Goal: Information Seeking & Learning: Check status

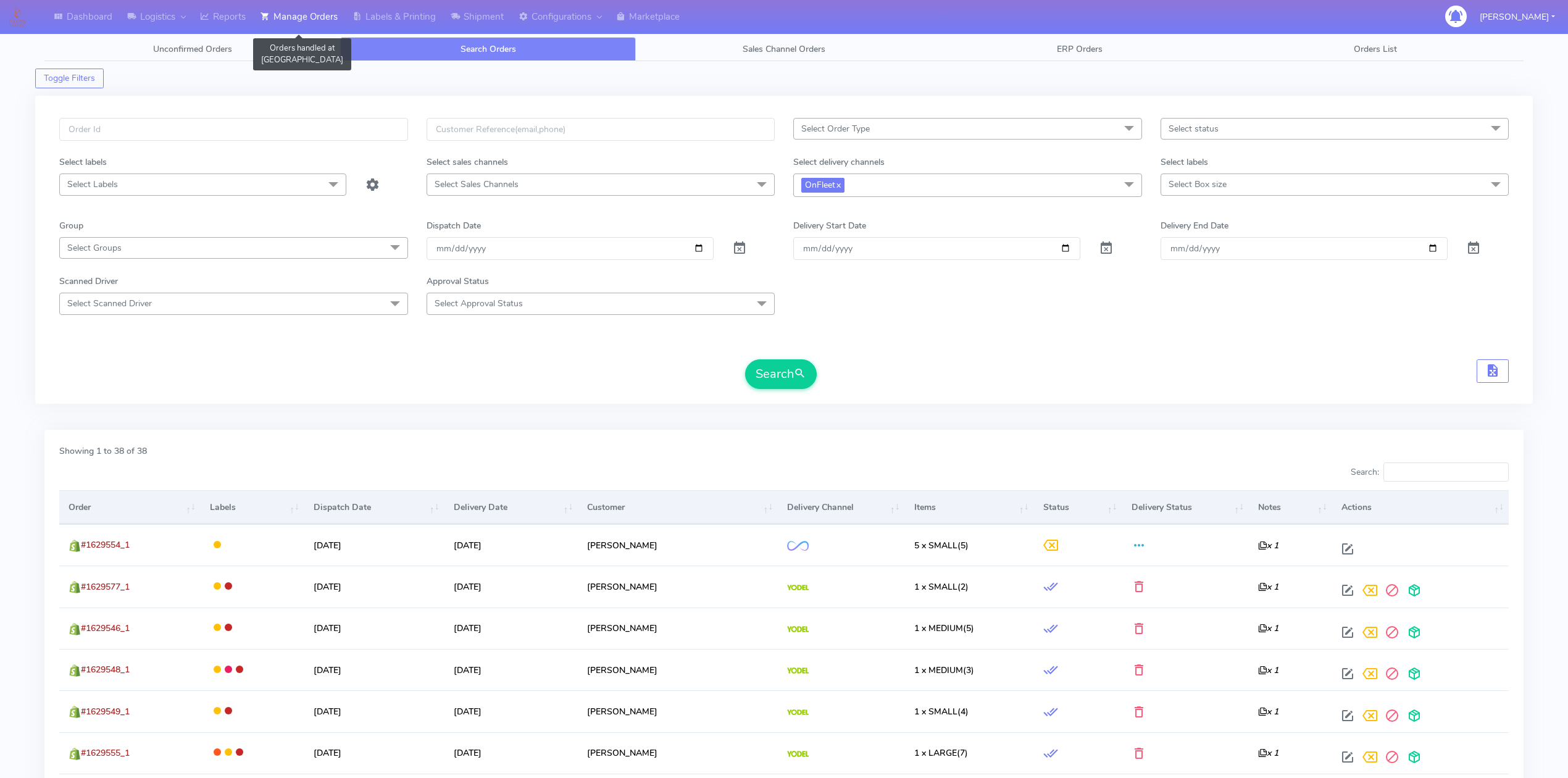
click at [312, 22] on link "Manage Orders" at bounding box center [299, 17] width 92 height 34
click at [406, 23] on link "Labels & Printing" at bounding box center [394, 17] width 98 height 34
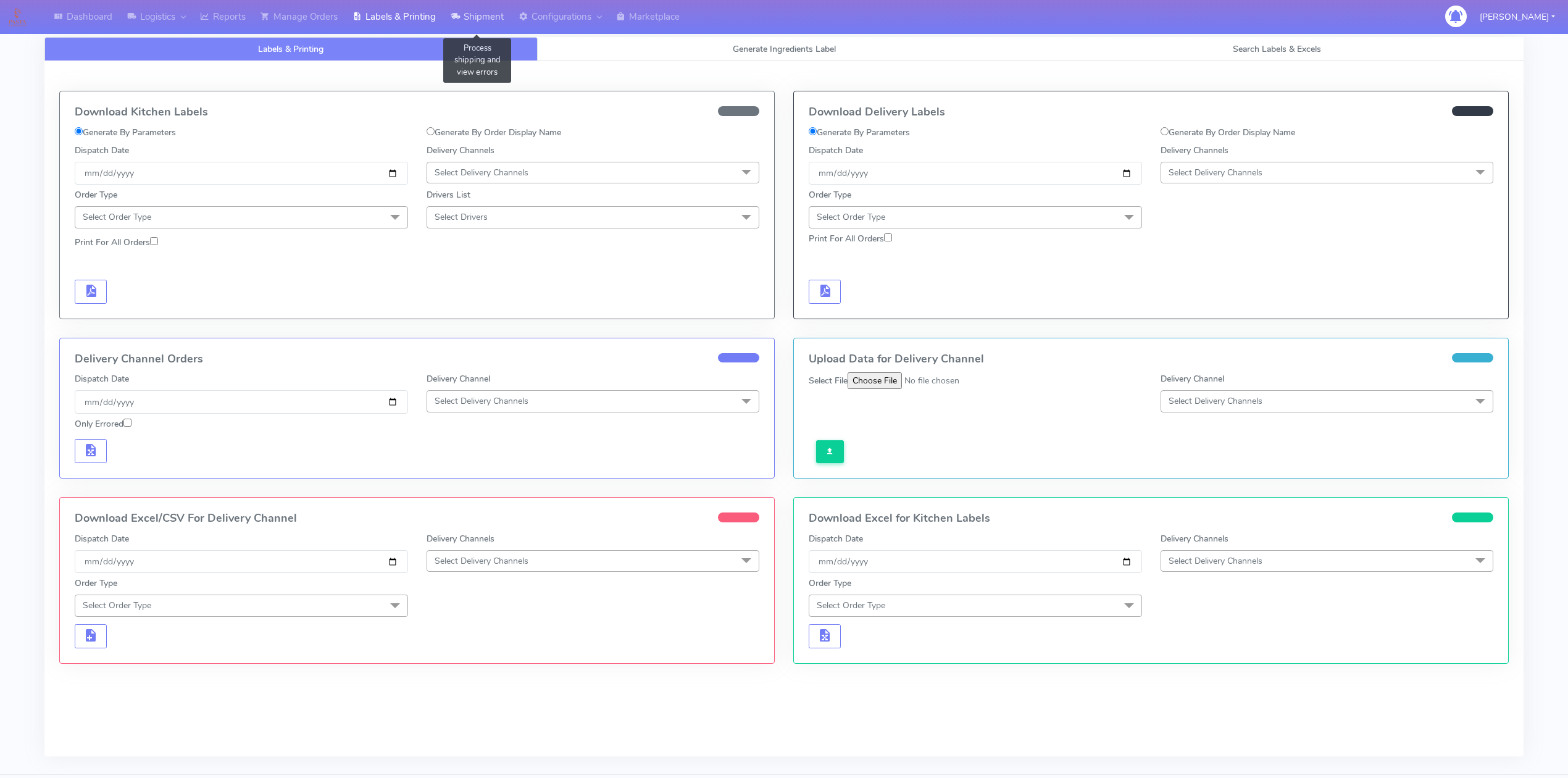
click at [483, 26] on link "Shipment" at bounding box center [477, 17] width 68 height 34
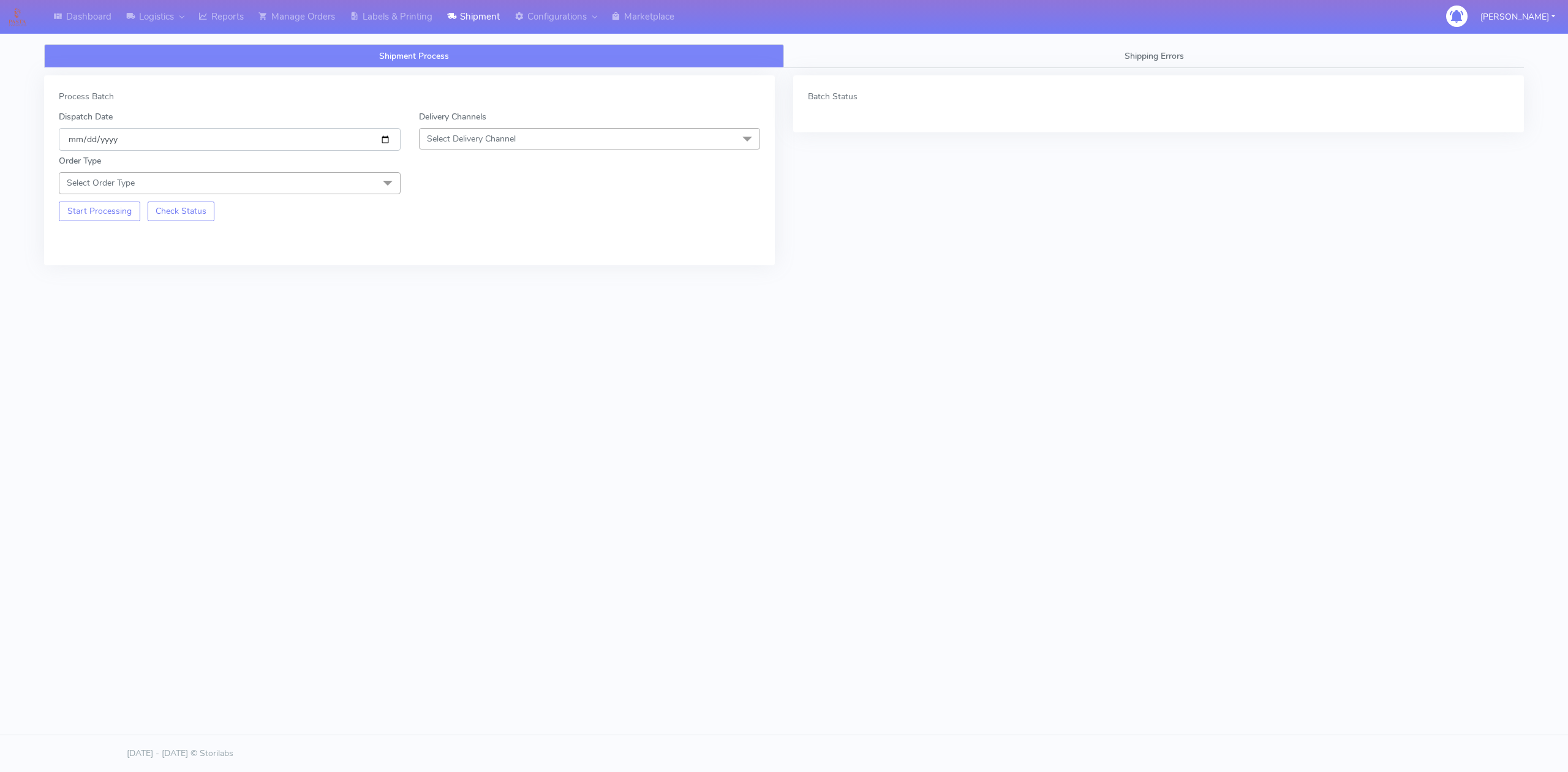
click at [379, 138] on input "[DATE]" at bounding box center [230, 139] width 342 height 23
click at [385, 137] on input "[DATE]" at bounding box center [230, 139] width 342 height 23
type input "[DATE]"
click at [499, 140] on span "Select Delivery Channel" at bounding box center [472, 139] width 89 height 12
click at [464, 221] on div "OnFleet" at bounding box center [590, 216] width 328 height 13
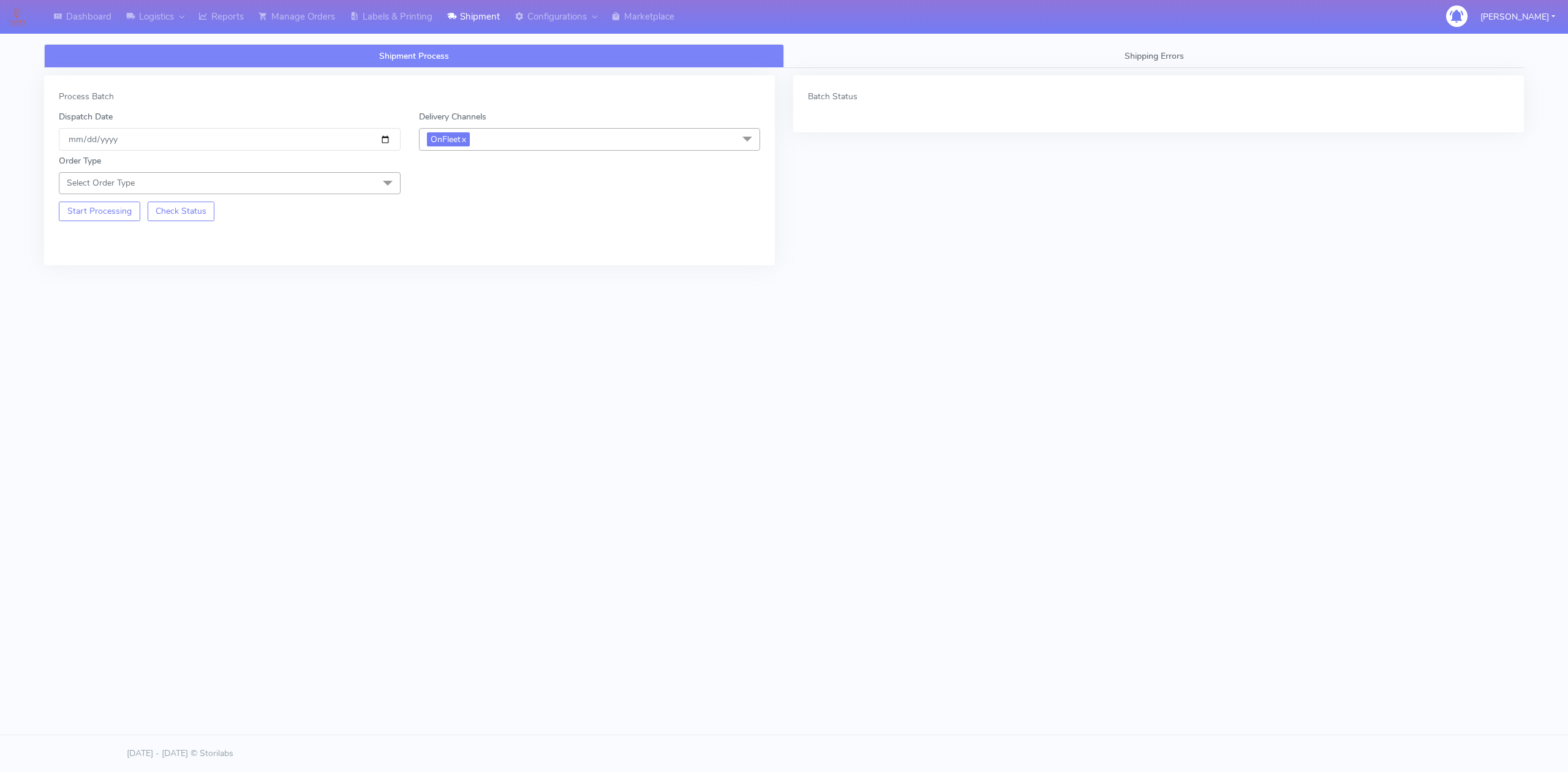
click at [261, 182] on span "Select Order Type" at bounding box center [230, 182] width 342 height 21
drag, startPoint x: 70, startPoint y: 243, endPoint x: 76, endPoint y: 242, distance: 6.1
click at [71, 243] on div "Meal" at bounding box center [229, 240] width 328 height 13
click at [532, 187] on span "Select Box Size" at bounding box center [590, 182] width 342 height 21
click at [479, 243] on div "Small" at bounding box center [590, 240] width 328 height 13
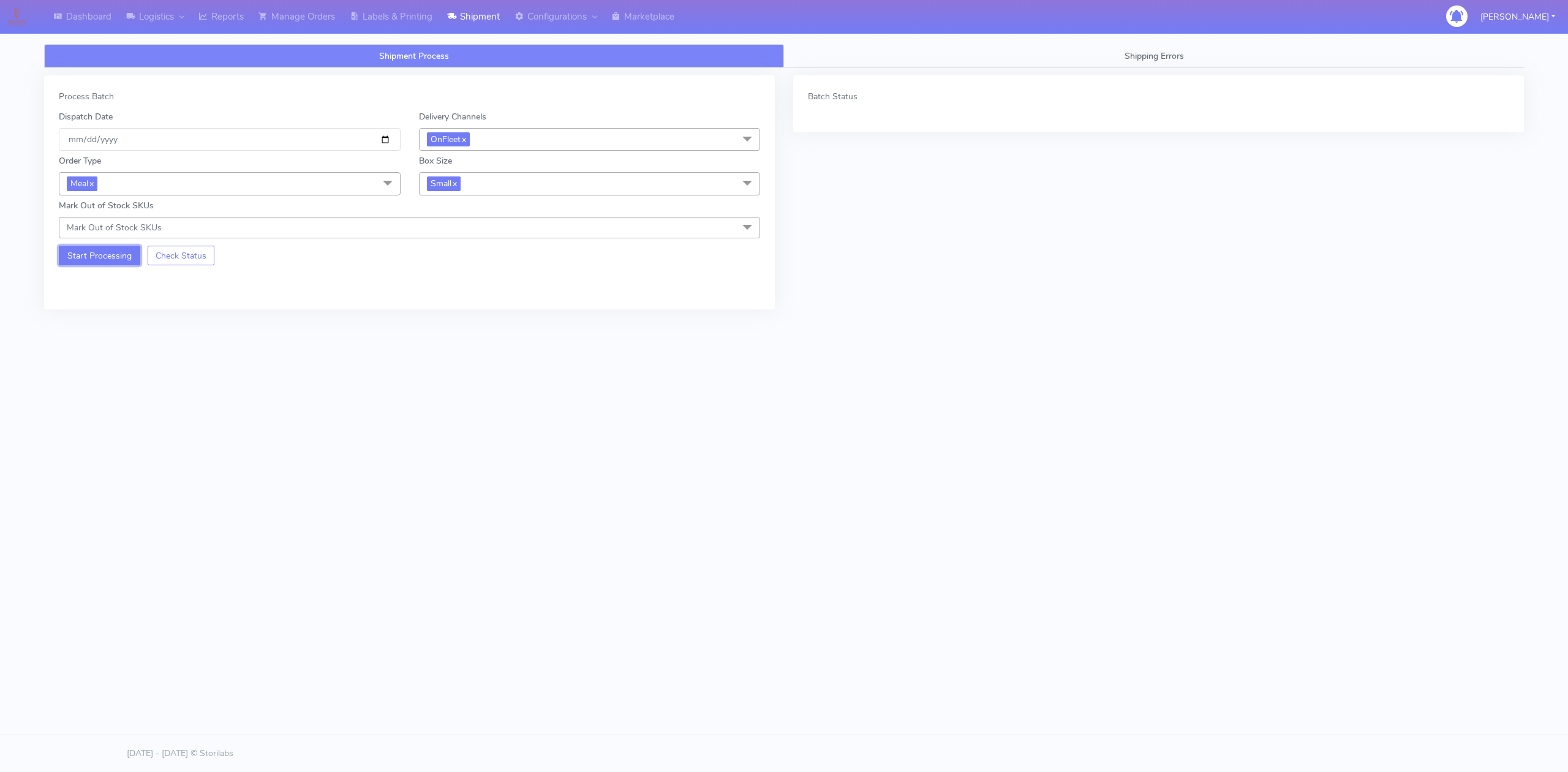
click at [132, 261] on button "Start Processing" at bounding box center [100, 255] width 82 height 20
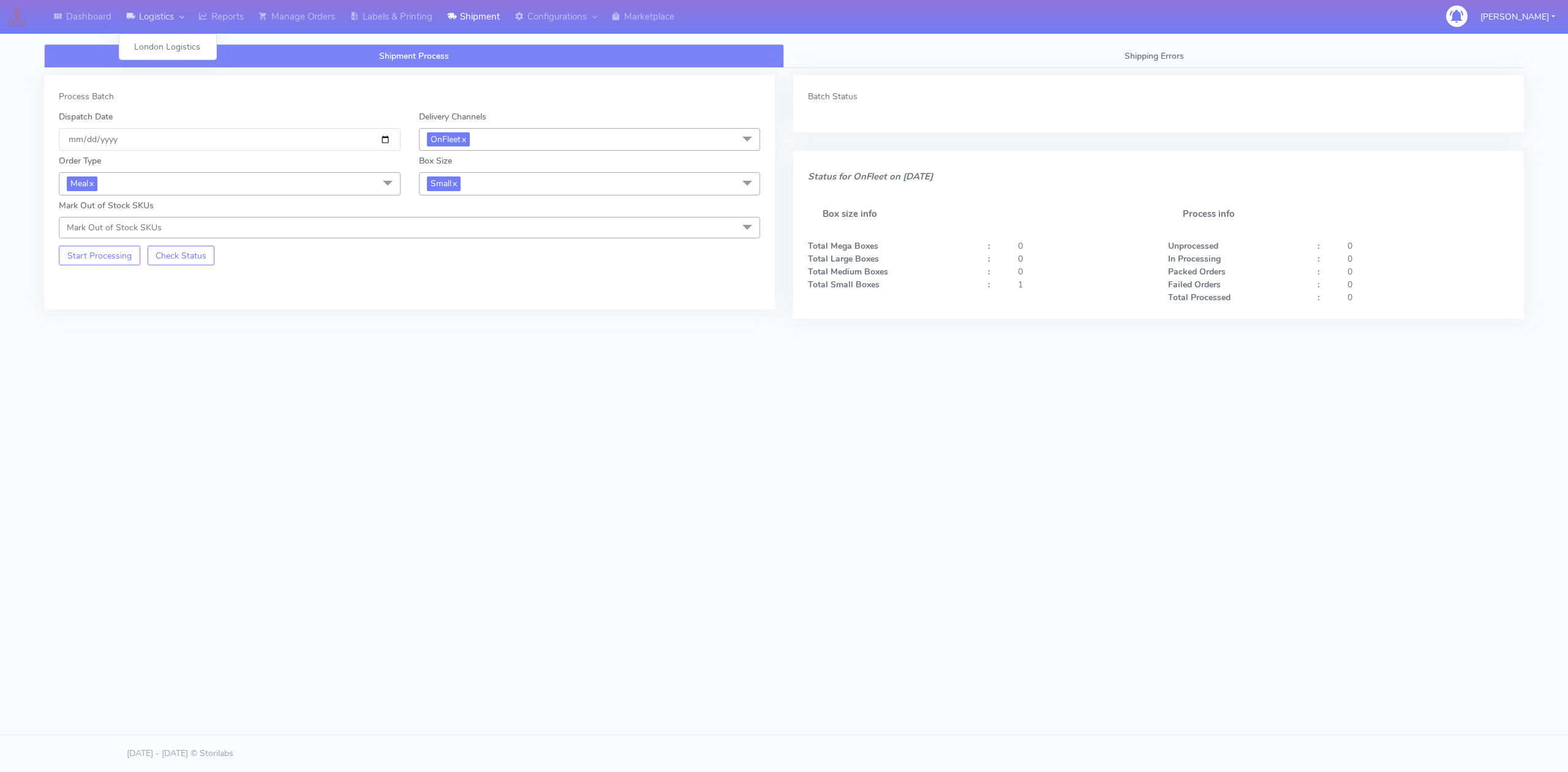
click at [172, 20] on link "Logistics" at bounding box center [154, 17] width 72 height 34
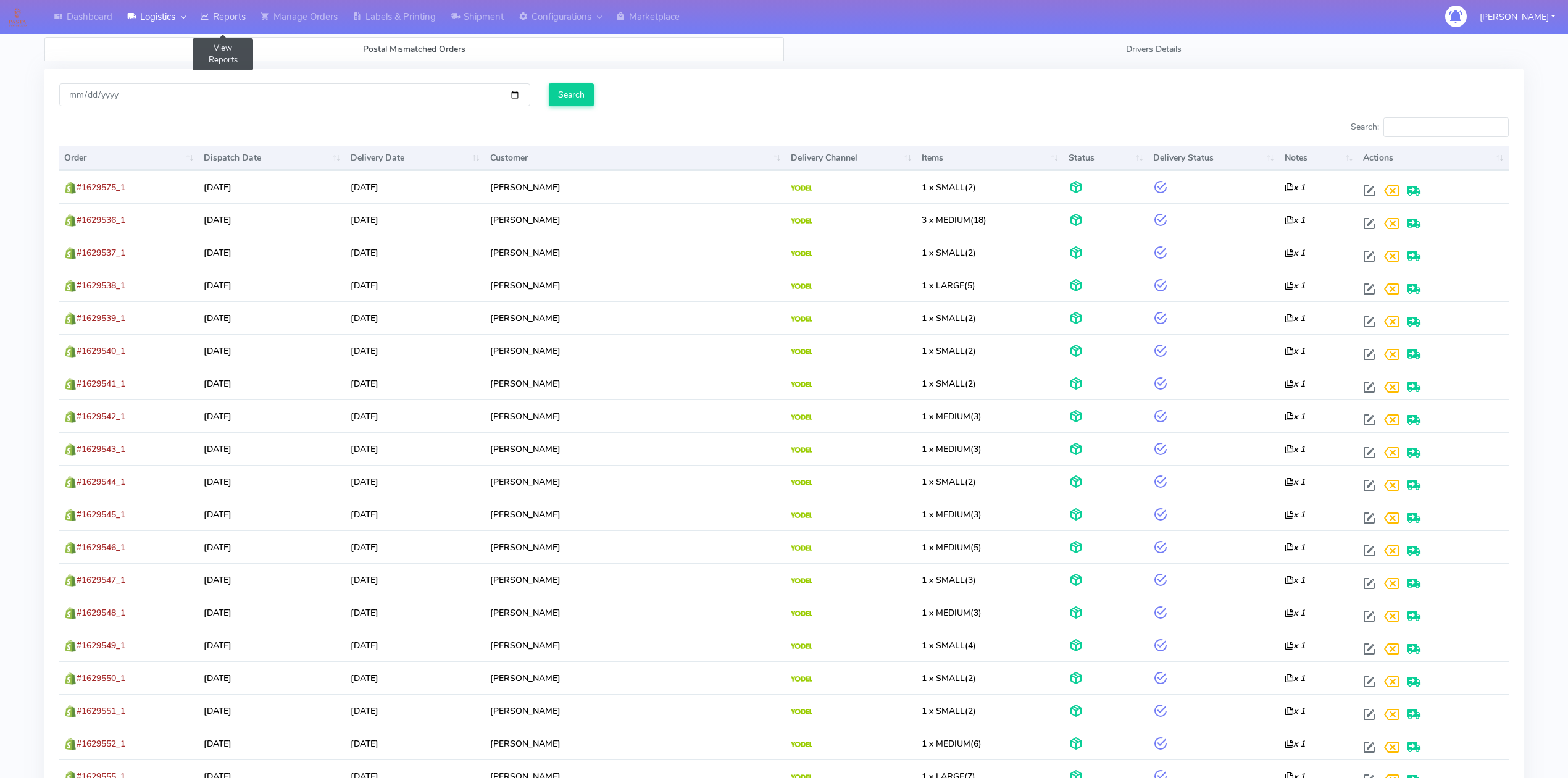
click at [230, 21] on link "Reports" at bounding box center [223, 17] width 60 height 34
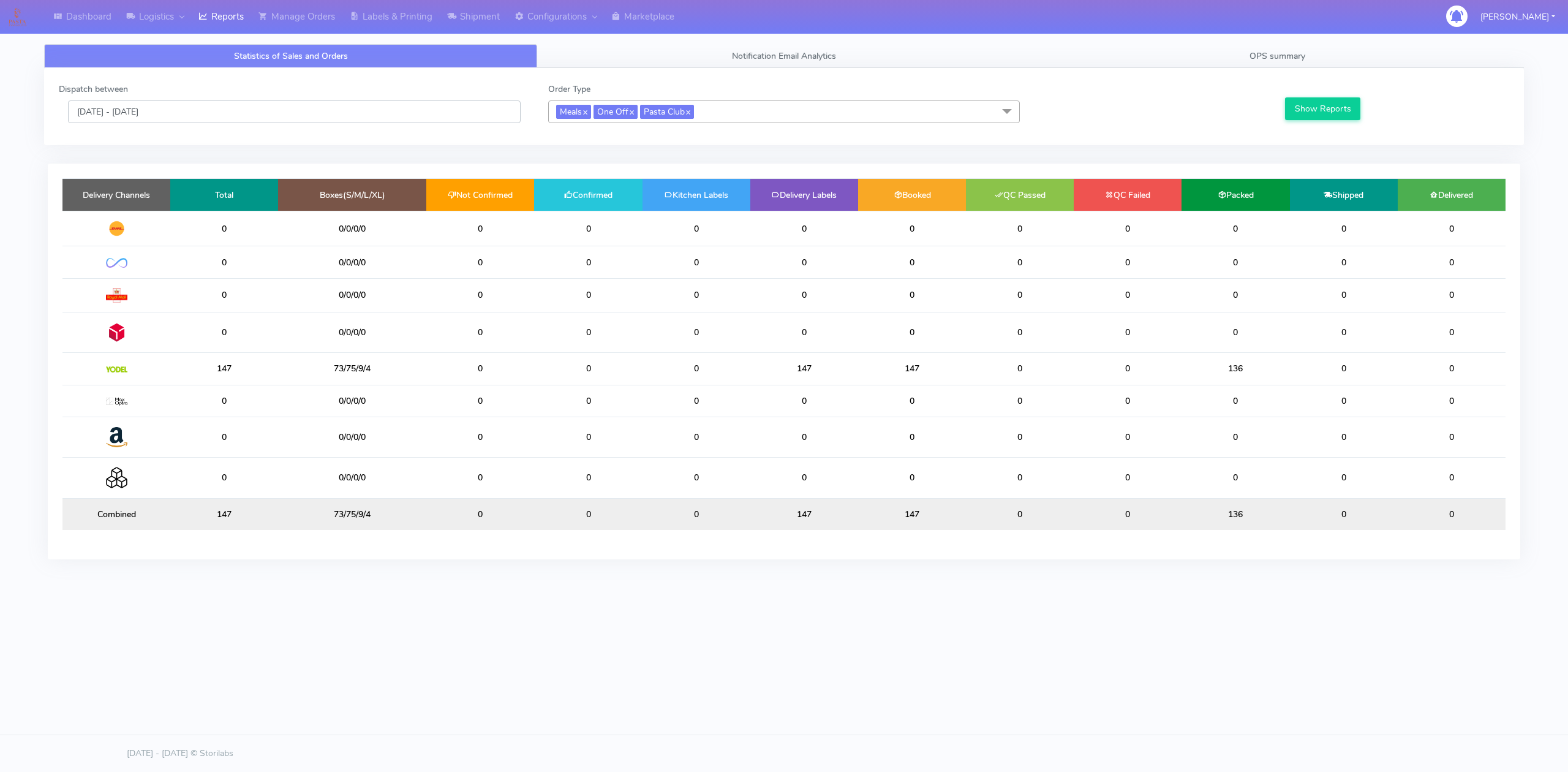
click at [400, 122] on input "[DATE] - [DATE]" at bounding box center [294, 111] width 453 height 23
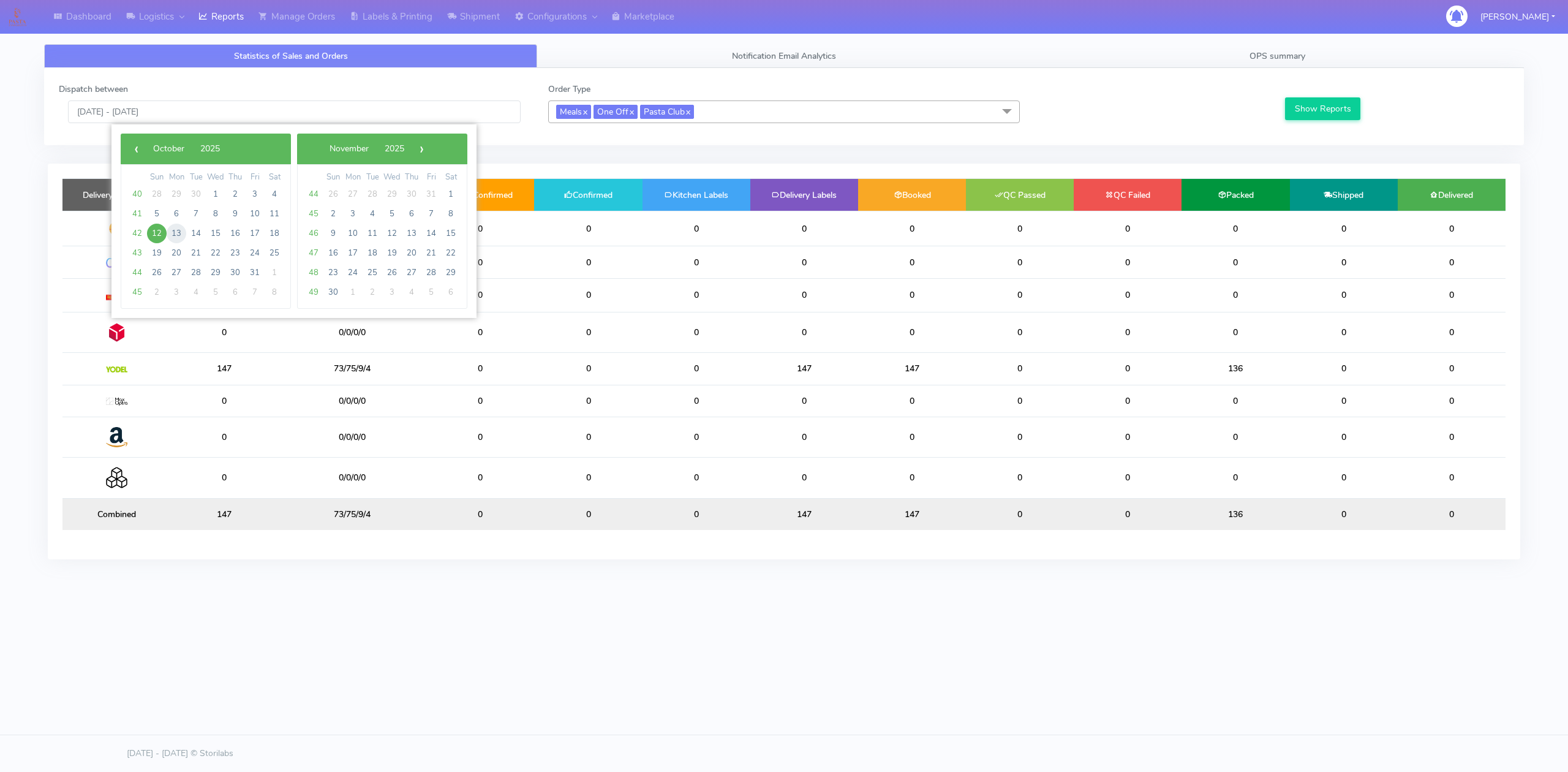
click at [181, 236] on span "13" at bounding box center [176, 233] width 20 height 20
click at [1315, 103] on button "Show Reports" at bounding box center [1323, 109] width 76 height 23
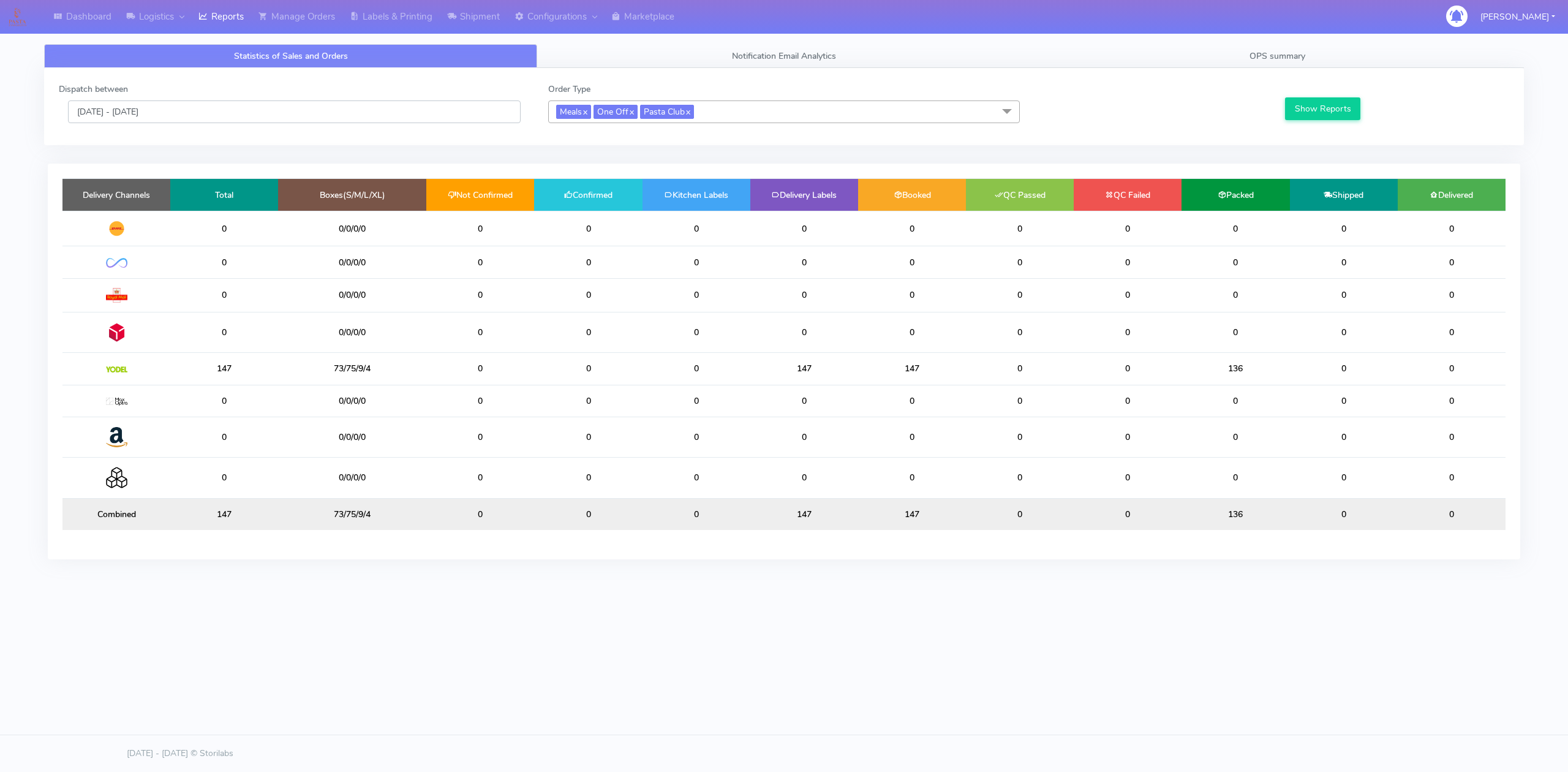
click at [251, 109] on input "[DATE] - [DATE]" at bounding box center [294, 111] width 453 height 23
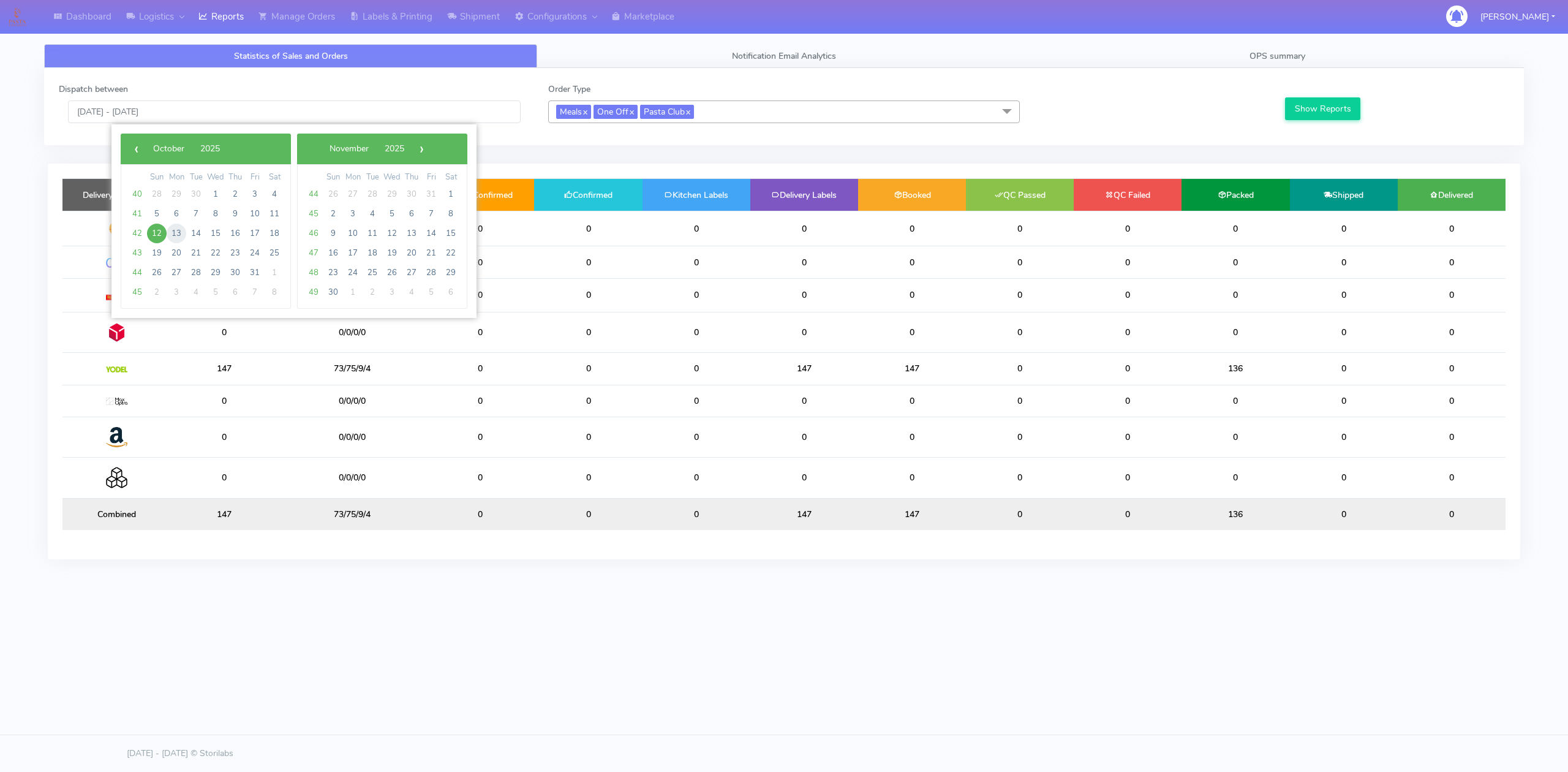
click at [181, 232] on span "13" at bounding box center [176, 233] width 20 height 20
click at [196, 236] on span "14" at bounding box center [196, 233] width 20 height 20
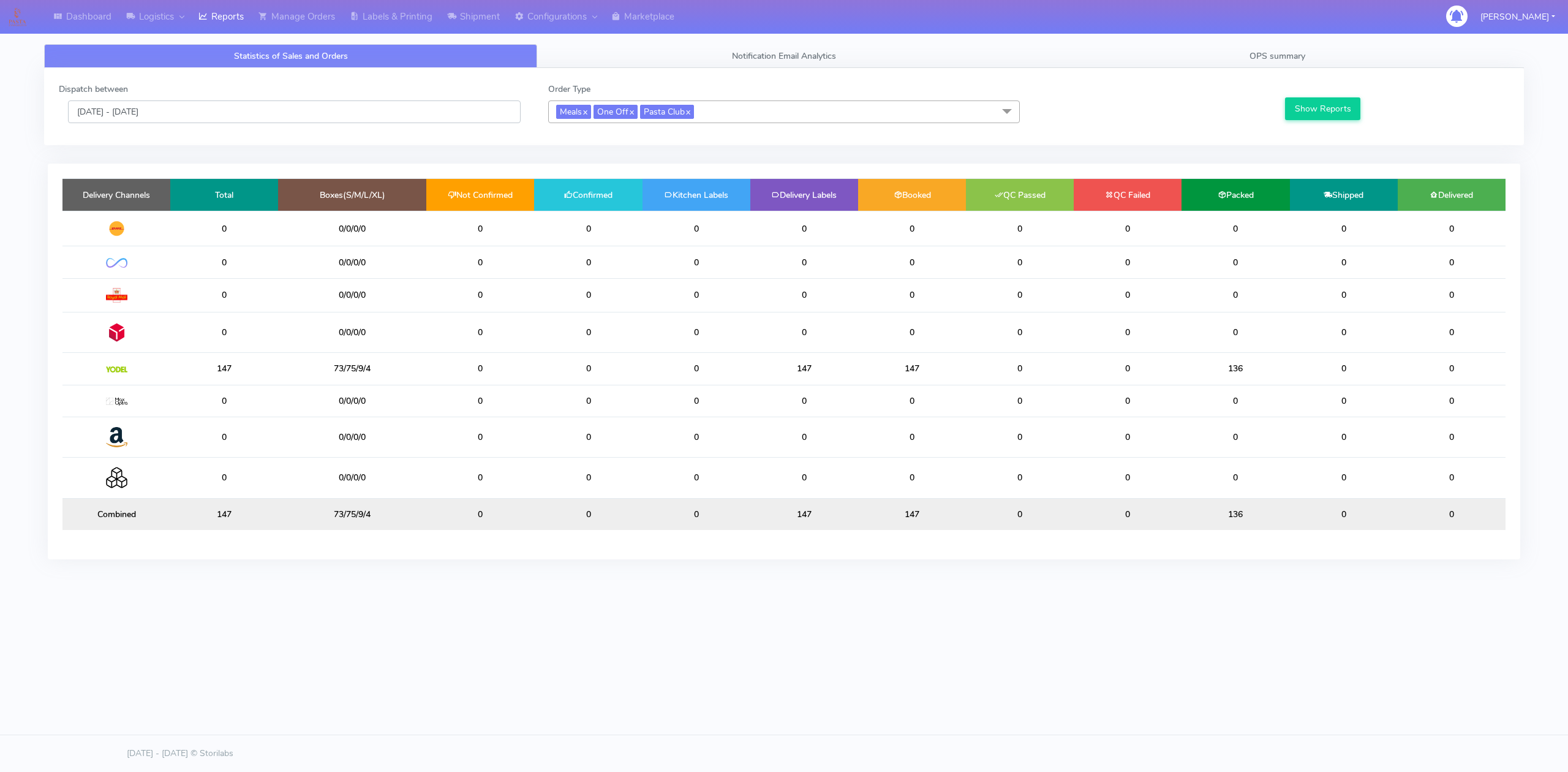
click at [290, 109] on input "[DATE] - [DATE]" at bounding box center [294, 111] width 453 height 23
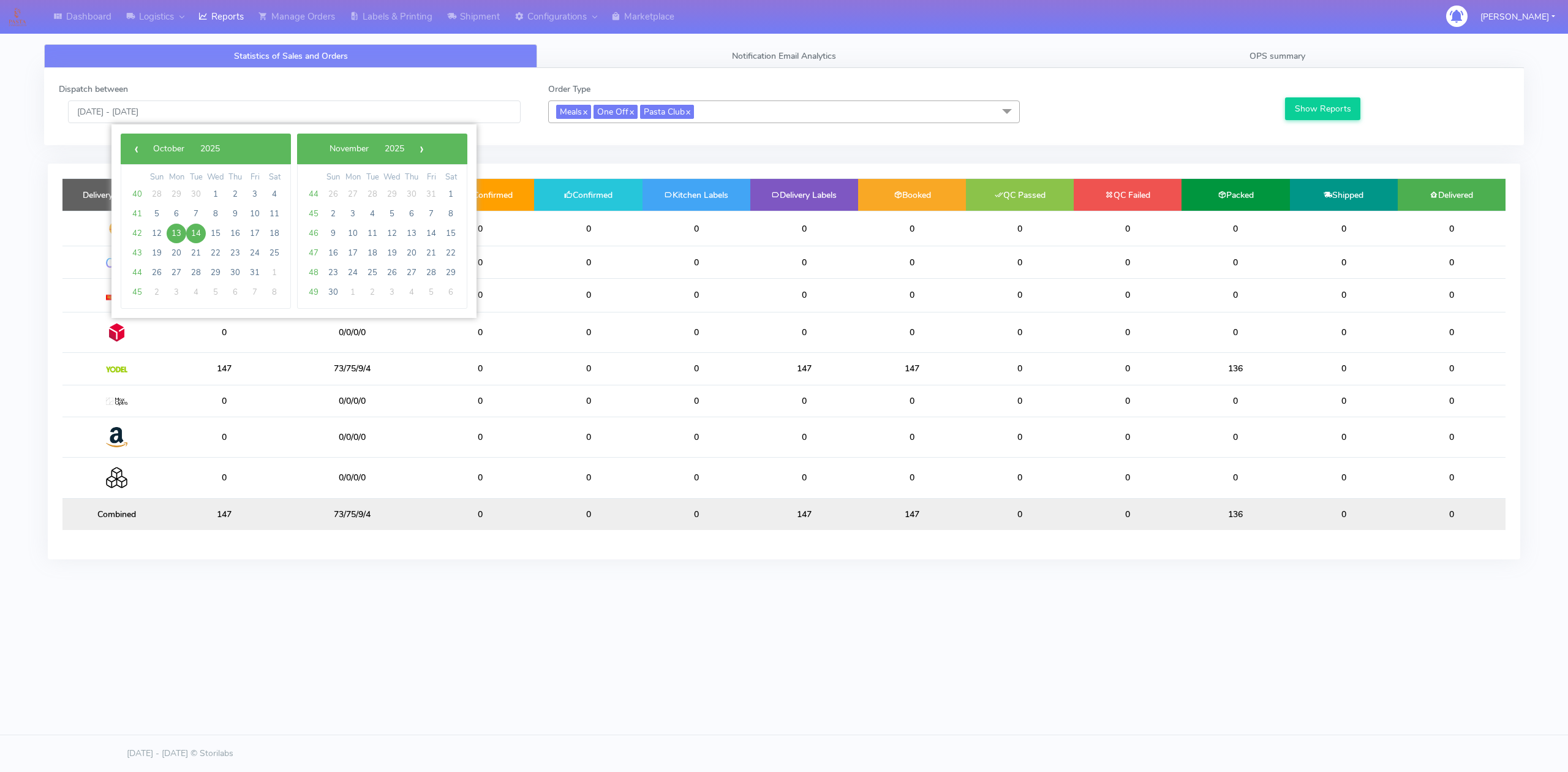
click at [173, 232] on span "13" at bounding box center [176, 233] width 20 height 20
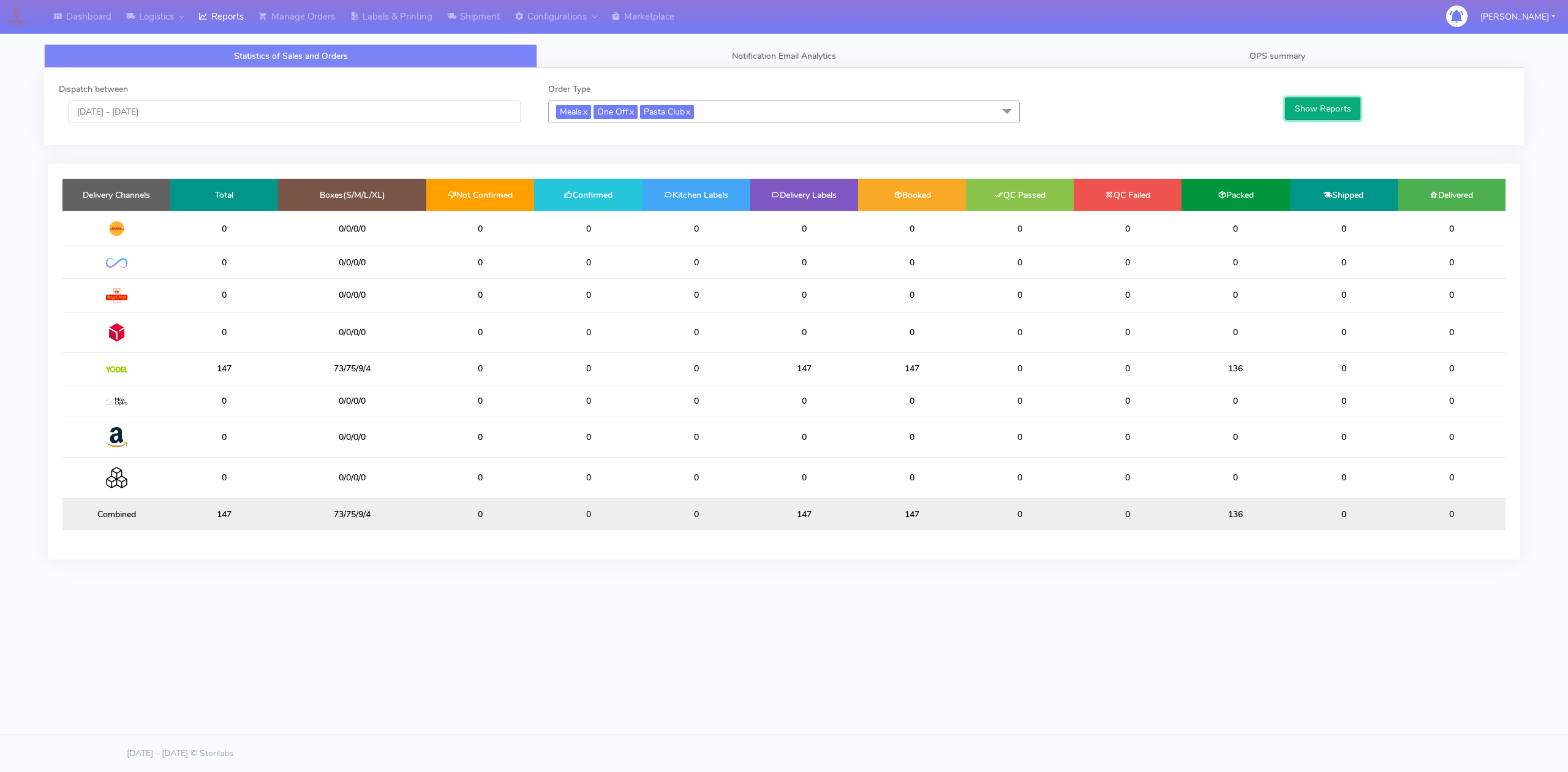
click at [1315, 108] on button "Show Reports" at bounding box center [1323, 109] width 76 height 23
click at [272, 114] on input "[DATE] - [DATE]" at bounding box center [294, 111] width 453 height 23
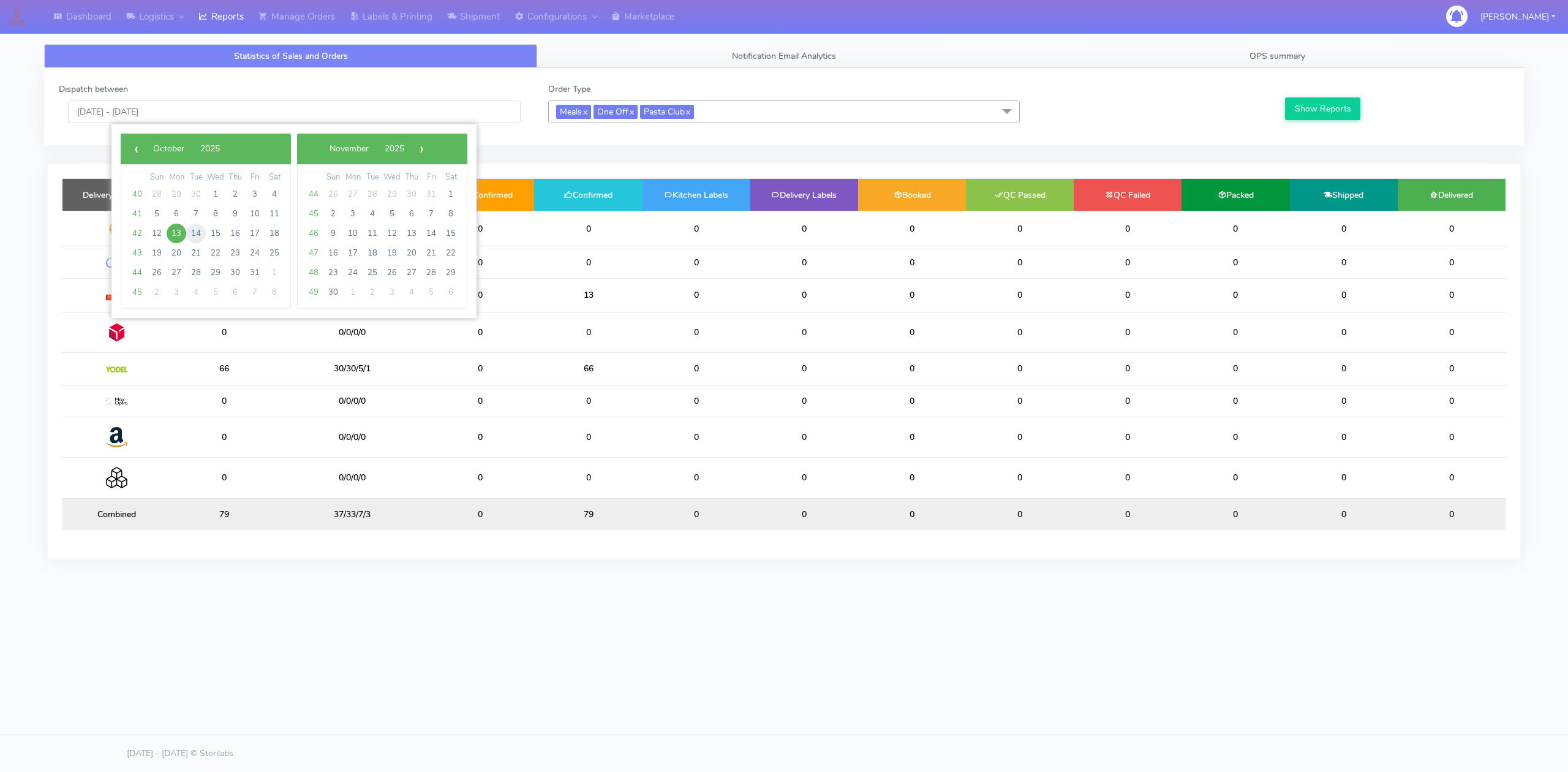
click at [197, 240] on span "14" at bounding box center [196, 233] width 20 height 20
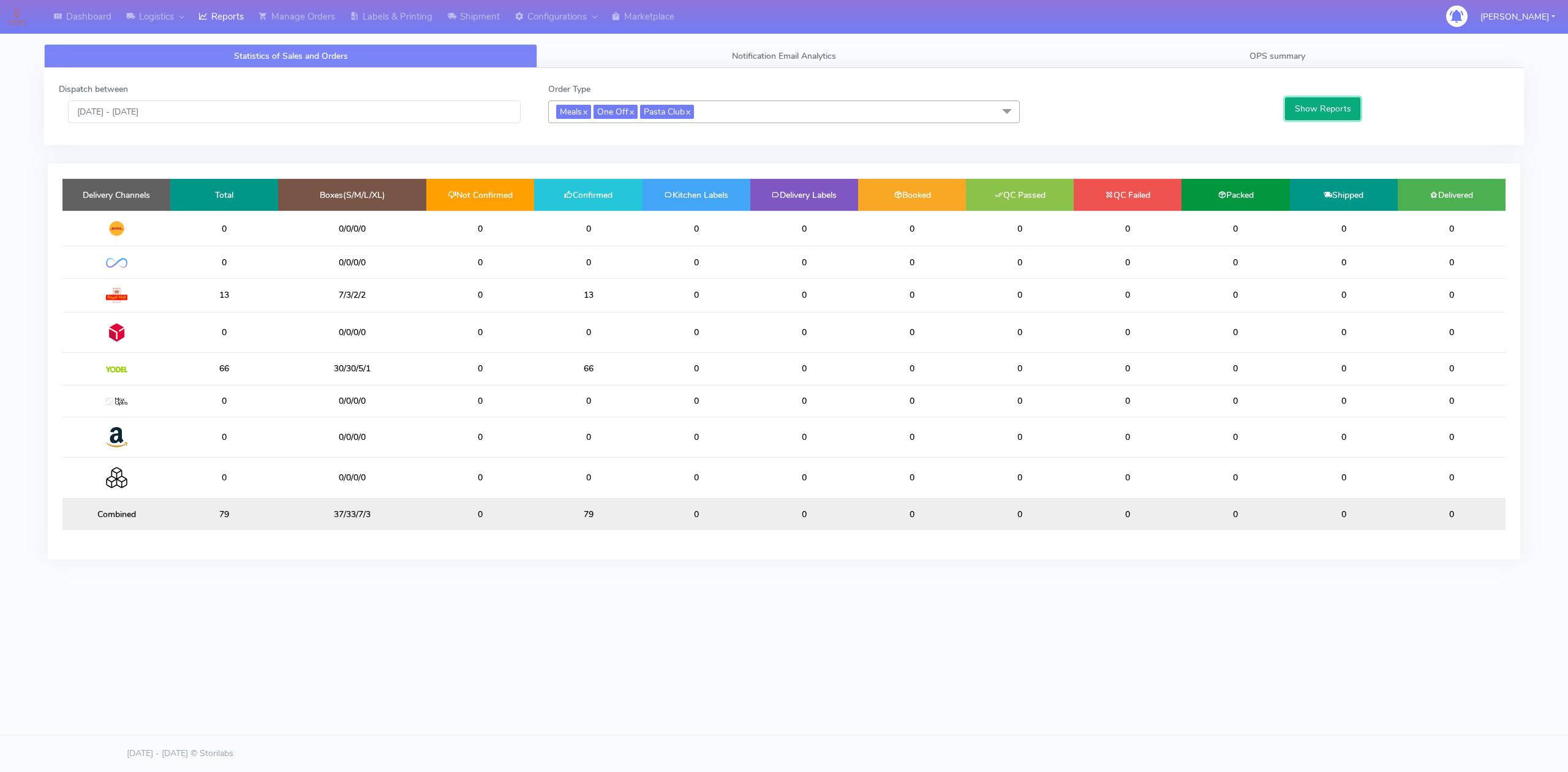
click at [1304, 106] on button "Show Reports" at bounding box center [1323, 109] width 76 height 23
click at [329, 117] on input "[DATE] - [DATE]" at bounding box center [294, 111] width 453 height 23
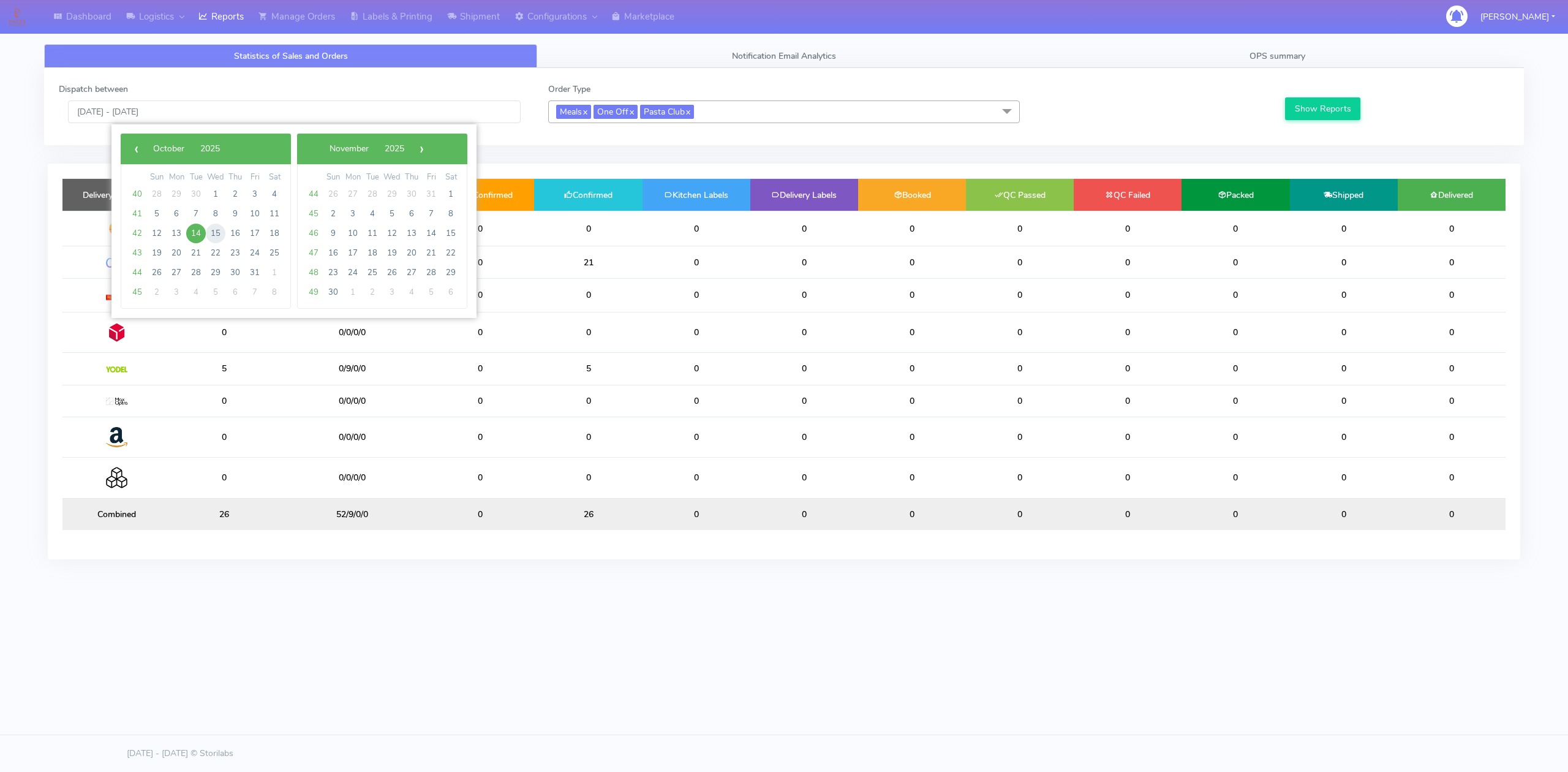
click at [214, 234] on span "15" at bounding box center [215, 233] width 20 height 20
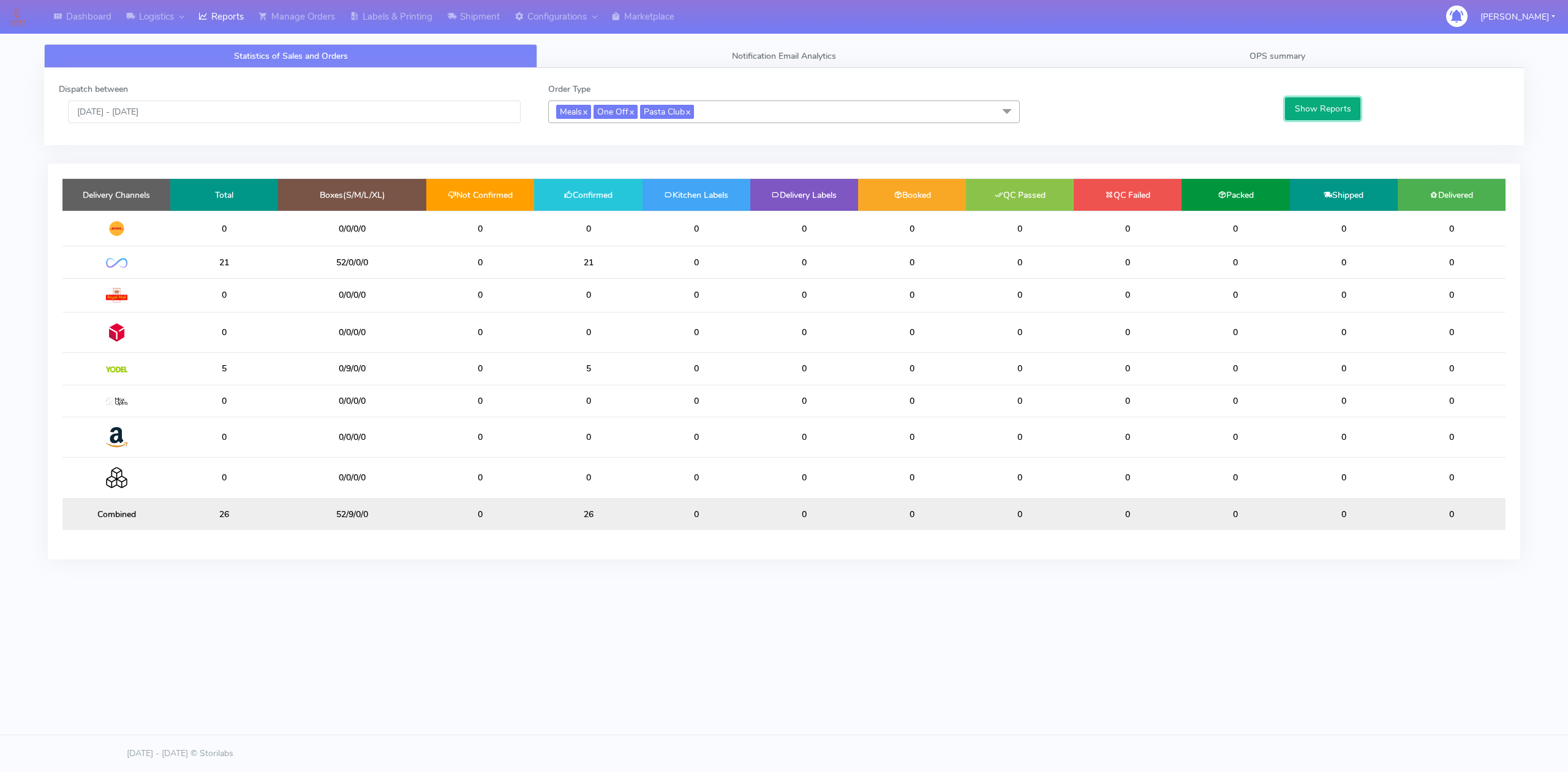
click at [1319, 103] on button "Show Reports" at bounding box center [1323, 109] width 76 height 23
click at [314, 116] on input "[DATE] - [DATE]" at bounding box center [294, 111] width 453 height 23
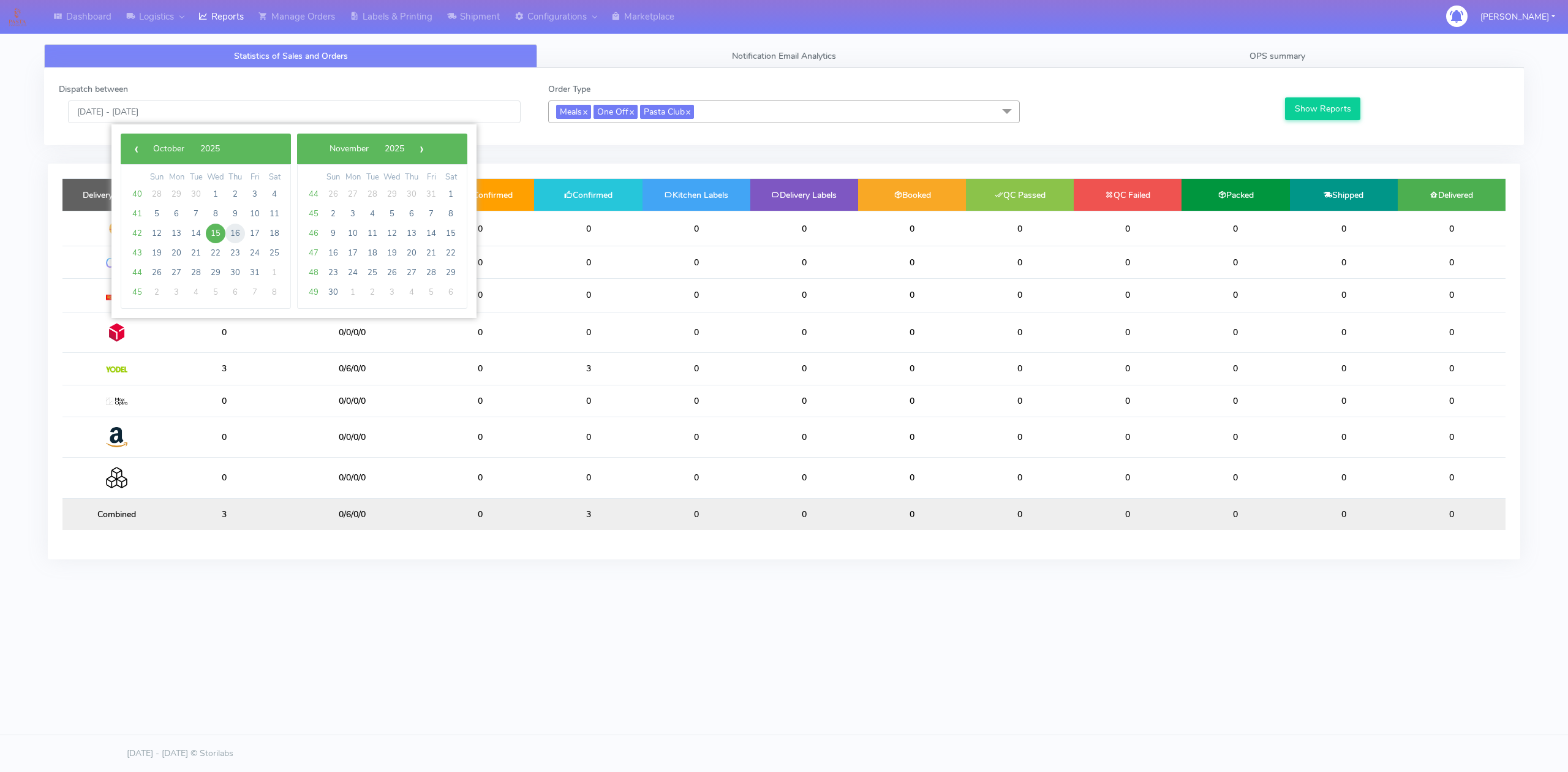
click at [233, 234] on span "16" at bounding box center [235, 233] width 20 height 20
type input "[DATE] - [DATE]"
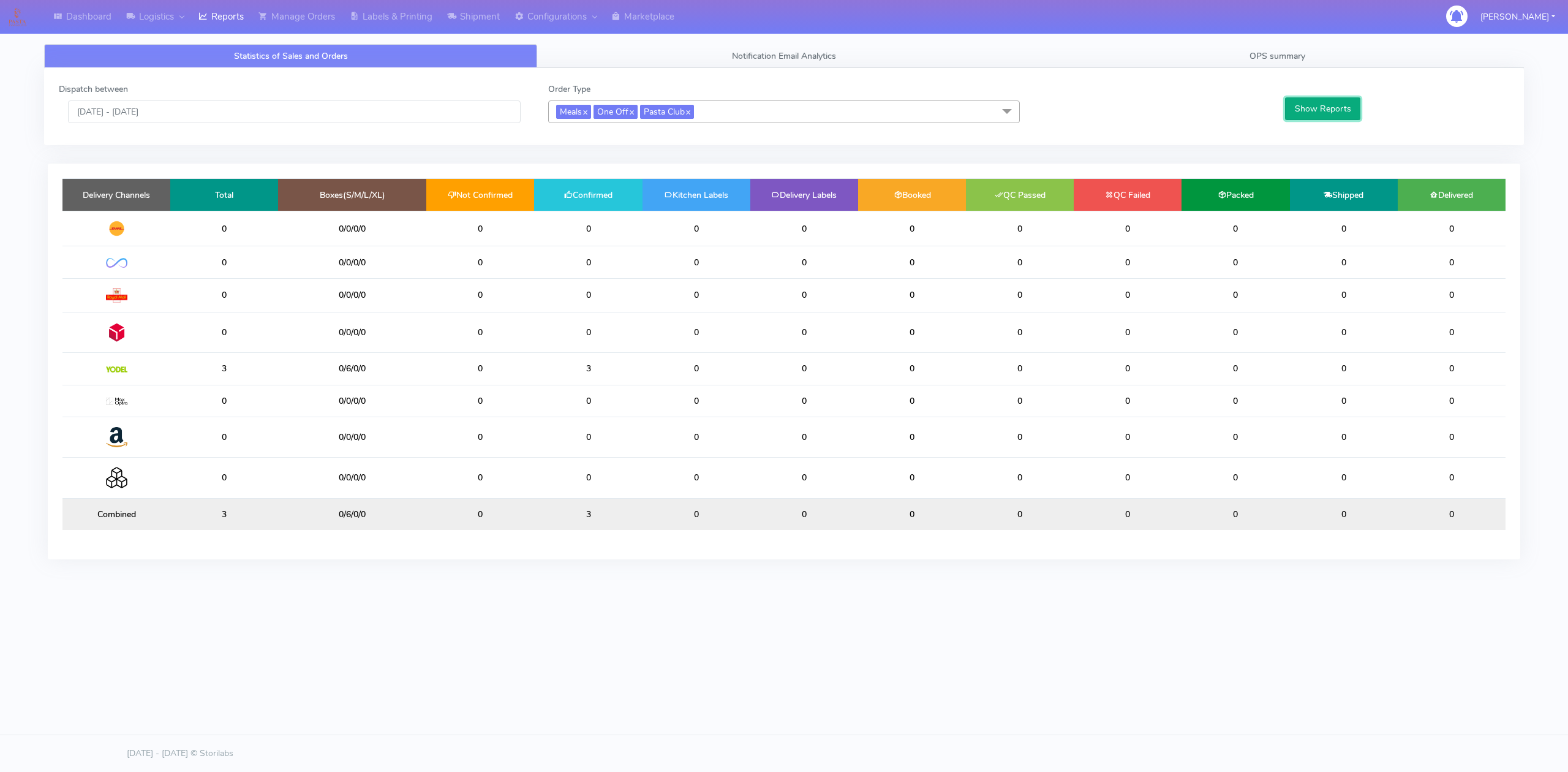
click at [1313, 114] on button "Show Reports" at bounding box center [1323, 109] width 76 height 23
